Goal: Task Accomplishment & Management: Use online tool/utility

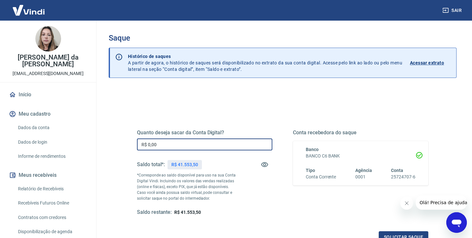
click at [176, 146] on input "R$ 0,00" at bounding box center [204, 144] width 135 height 12
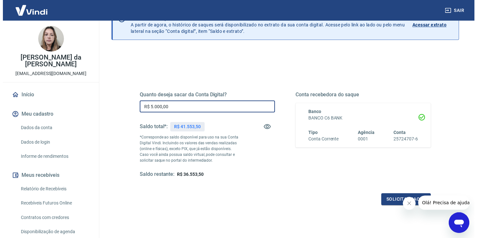
scroll to position [80, 0]
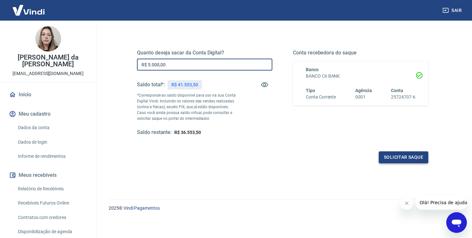
type input "R$ 5.000,00"
click at [403, 158] on button "Solicitar saque" at bounding box center [404, 157] width 50 height 12
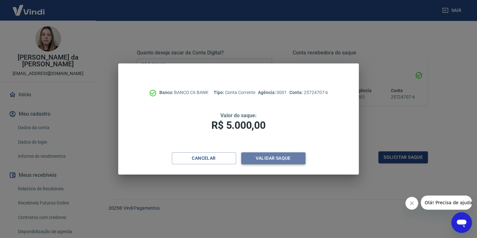
click at [278, 155] on button "Validar saque" at bounding box center [273, 158] width 64 height 12
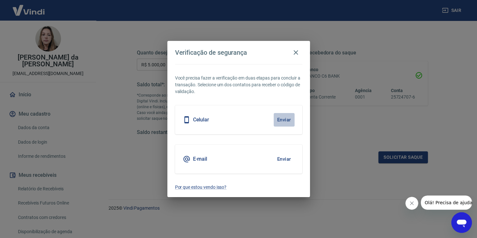
click at [288, 118] on button "Enviar" at bounding box center [284, 120] width 21 height 14
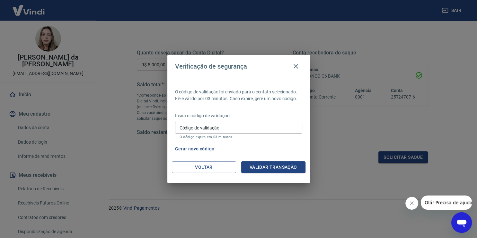
click at [225, 132] on input "Código de validação" at bounding box center [238, 128] width 127 height 12
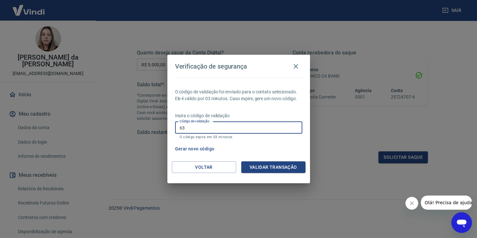
type input "6"
type input "368062"
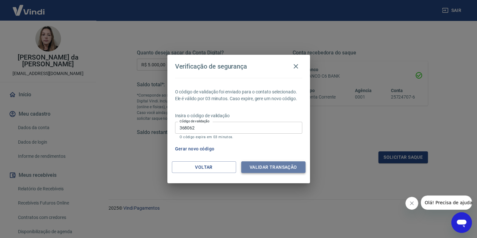
click at [296, 167] on button "Validar transação" at bounding box center [273, 167] width 64 height 12
